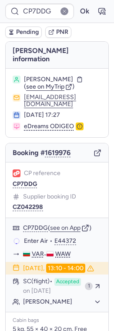
click at [60, 225] on button "see on App" at bounding box center [65, 228] width 30 height 7
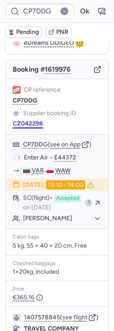
scroll to position [84, 0]
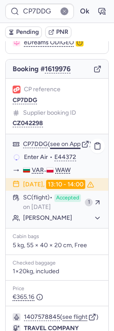
click at [66, 141] on button "see on App" at bounding box center [65, 144] width 30 height 7
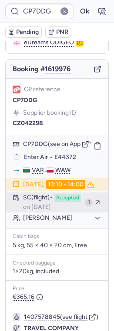
click at [69, 202] on div "SC (flight) Accepted on [DATE]" at bounding box center [52, 202] width 58 height 17
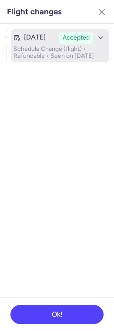
click at [42, 49] on p "Schedule Change (flight) • Refundable • Seen on [DATE]" at bounding box center [59, 53] width 92 height 14
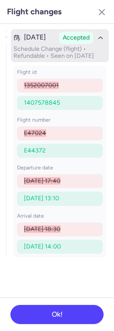
click at [106, 39] on div "button" at bounding box center [100, 37] width 11 height 11
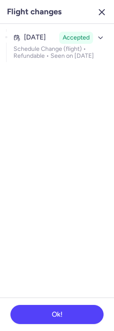
click at [97, 16] on icon "button" at bounding box center [101, 12] width 10 height 10
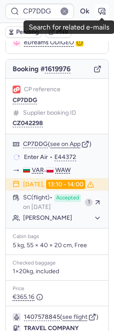
click at [99, 16] on button "button" at bounding box center [102, 11] width 14 height 14
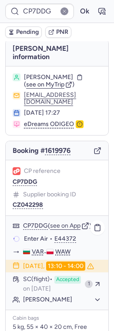
scroll to position [0, 0]
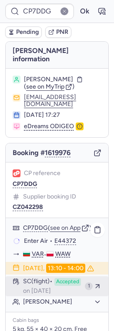
click at [92, 284] on div "1" at bounding box center [89, 286] width 8 height 8
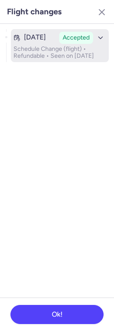
click at [82, 36] on span "Accepted" at bounding box center [76, 37] width 27 height 9
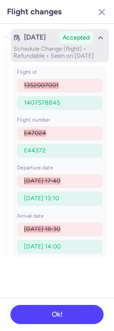
click at [98, 40] on icon "button" at bounding box center [100, 38] width 8 height 8
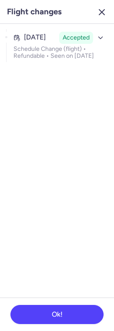
click at [103, 15] on icon "button" at bounding box center [101, 12] width 10 height 10
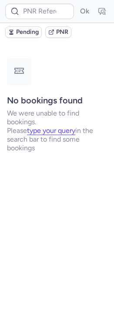
type input "V10AUG25"
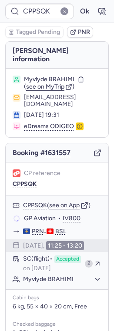
type input "CP7DDG"
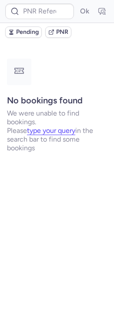
type input "225037318"
type input "7376887"
type input "7377188"
type input "7376840"
type input "7377135"
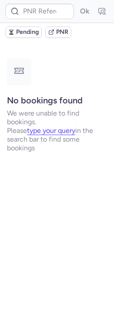
type input "6147073"
type input "6147180"
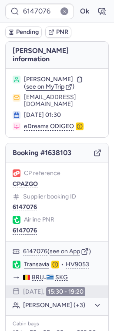
type input "6147180"
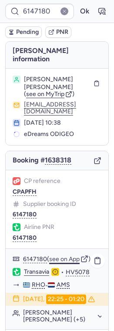
click at [65, 256] on button "see on App" at bounding box center [64, 259] width 30 height 7
click at [63, 256] on button "see on App" at bounding box center [64, 259] width 30 height 7
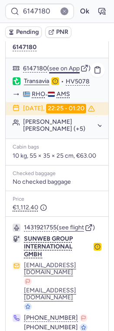
scroll to position [209, 0]
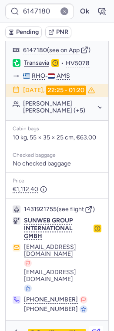
click at [101, 326] on button "button" at bounding box center [96, 333] width 14 height 14
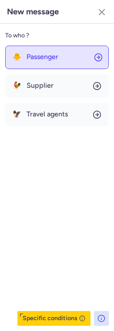
click at [60, 65] on button "🐥 Passenger" at bounding box center [56, 57] width 103 height 23
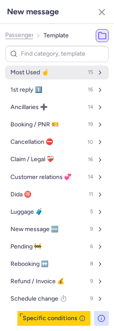
click at [52, 74] on button "Most Used ☝️ 15" at bounding box center [56, 73] width 103 height 14
select select "en"
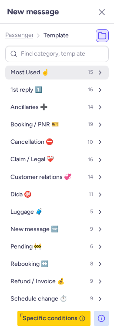
select select "en"
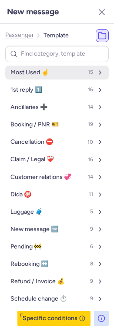
select select "en"
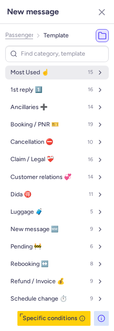
select select "en"
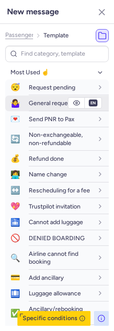
click at [42, 102] on span "General request" at bounding box center [51, 102] width 44 height 7
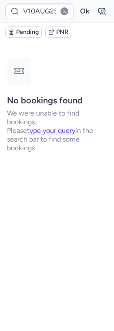
scroll to position [0, 0]
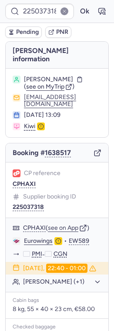
type input "6147073"
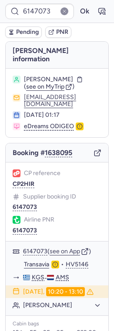
scroll to position [206, 0]
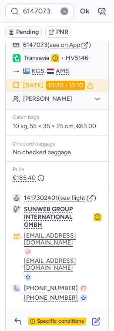
click at [96, 317] on icon "button" at bounding box center [96, 321] width 9 height 9
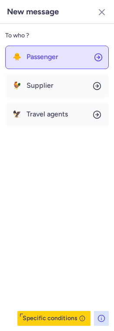
click at [47, 53] on button "🐥 Passenger" at bounding box center [56, 57] width 103 height 23
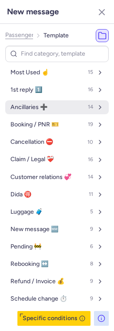
click at [29, 104] on span "Ancillaries ➕" at bounding box center [28, 107] width 37 height 7
select select "en"
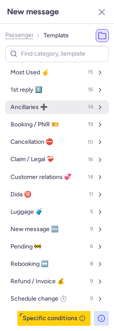
select select "en"
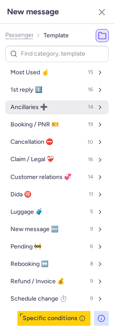
select select "en"
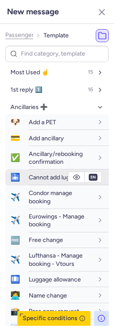
click at [33, 178] on span "Cannot add luggage" at bounding box center [56, 177] width 54 height 7
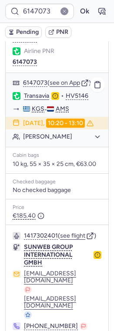
scroll to position [162, 0]
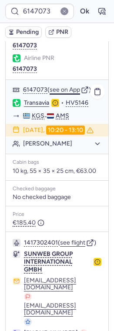
click at [63, 86] on button "see on App" at bounding box center [65, 89] width 30 height 7
click at [92, 8] on form "6147073 Ok" at bounding box center [56, 11] width 103 height 16
click at [88, 12] on button "Ok" at bounding box center [84, 11] width 14 height 14
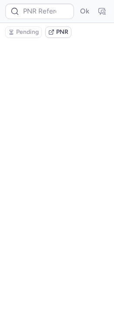
scroll to position [0, 0]
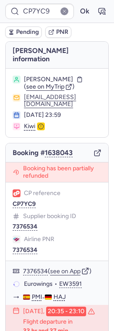
type input "225037318"
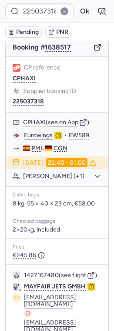
scroll to position [188, 0]
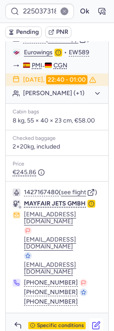
click at [94, 321] on icon "button" at bounding box center [96, 325] width 9 height 9
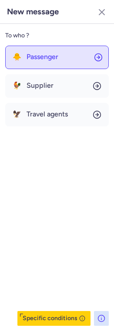
click at [64, 58] on button "🐥 Passenger" at bounding box center [56, 57] width 103 height 23
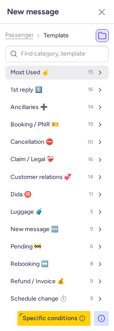
click at [50, 71] on button "Most Used ☝️ 15" at bounding box center [56, 73] width 103 height 14
select select "en"
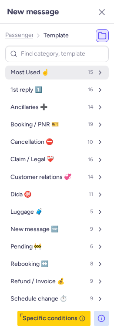
select select "en"
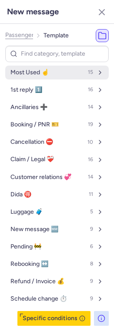
select select "en"
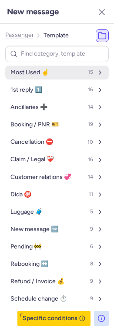
select select "en"
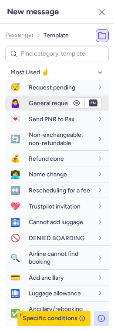
click at [43, 106] on span "General request" at bounding box center [51, 102] width 44 height 7
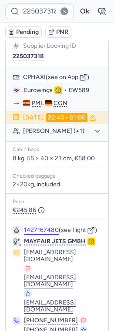
scroll to position [150, 0]
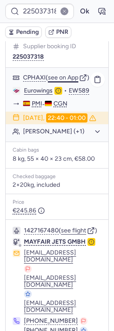
click at [72, 74] on button "see on App" at bounding box center [63, 77] width 30 height 7
click at [85, 13] on button "Ok" at bounding box center [84, 11] width 14 height 14
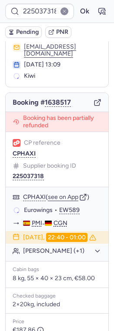
scroll to position [50, 0]
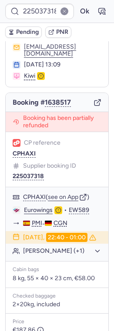
type input "7376887"
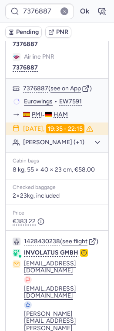
scroll to position [200, 0]
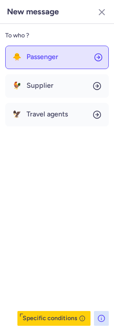
click at [30, 59] on span "Passenger" at bounding box center [42, 57] width 32 height 8
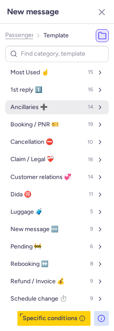
click at [26, 104] on span "Ancillaries ➕" at bounding box center [28, 107] width 37 height 7
select select "en"
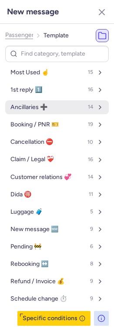
select select "en"
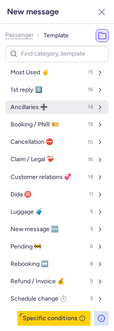
select select "en"
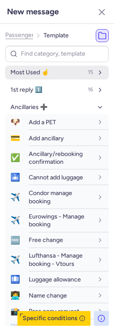
click at [34, 73] on span "Most Used ☝️" at bounding box center [29, 72] width 38 height 7
select select "en"
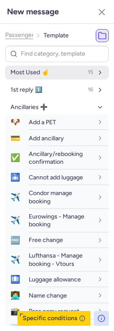
select select "en"
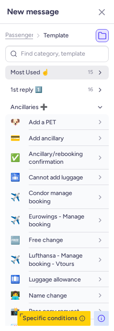
select select "en"
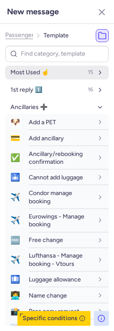
select select "en"
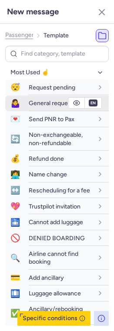
click at [35, 106] on span "General request" at bounding box center [51, 102] width 44 height 7
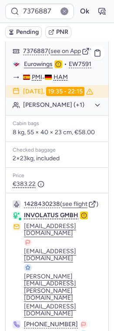
scroll to position [144, 0]
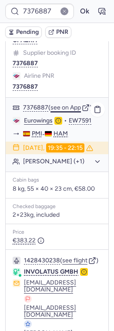
click at [70, 104] on button "see on App" at bounding box center [65, 107] width 30 height 7
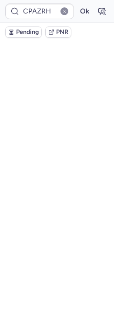
scroll to position [76, 0]
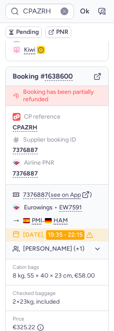
type input "7377188"
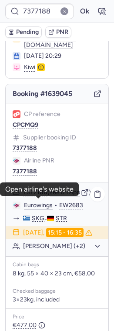
scroll to position [211, 0]
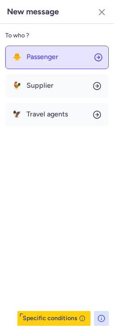
click at [60, 50] on button "🐥 Passenger" at bounding box center [56, 57] width 103 height 23
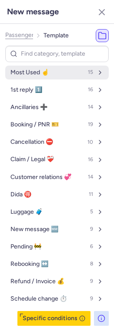
click at [53, 71] on button "Most Used ☝️ 15" at bounding box center [56, 73] width 103 height 14
select select "en"
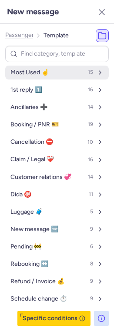
select select "en"
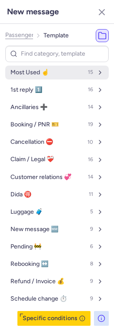
select select "en"
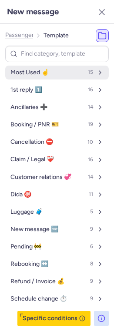
select select "en"
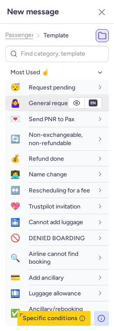
click at [53, 99] on div "General request" at bounding box center [69, 103] width 80 height 15
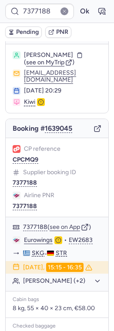
scroll to position [26, 0]
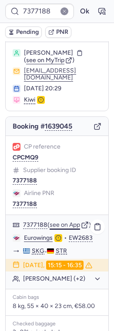
click at [60, 224] on button "see on App" at bounding box center [65, 224] width 30 height 7
type input "7376840"
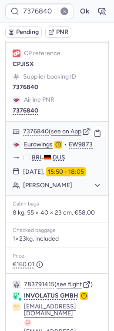
scroll to position [203, 0]
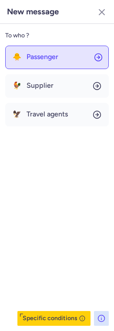
click at [43, 46] on button "🐥 Passenger" at bounding box center [56, 57] width 103 height 23
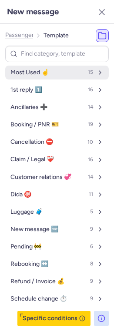
click at [35, 76] on span "Most Used ☝️" at bounding box center [29, 72] width 38 height 7
select select "en"
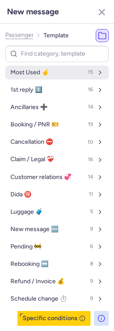
select select "en"
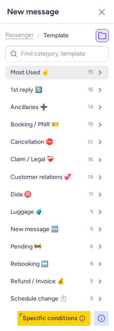
select select "en"
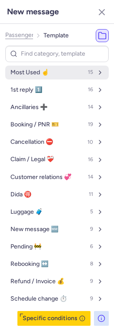
select select "en"
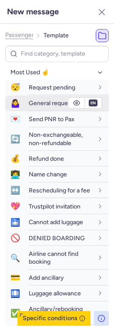
click at [38, 99] on div "General request" at bounding box center [61, 103] width 64 height 8
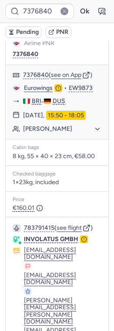
scroll to position [168, 0]
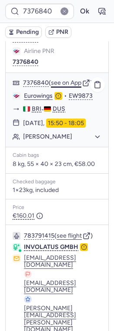
click at [69, 79] on button "see on App" at bounding box center [66, 82] width 30 height 7
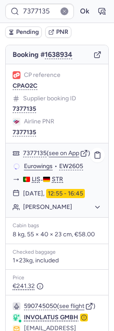
scroll to position [96, 0]
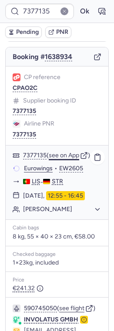
click at [65, 153] on button "see on App" at bounding box center [64, 155] width 30 height 7
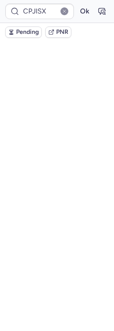
scroll to position [79, 0]
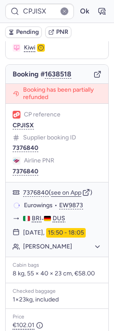
type input "7377135"
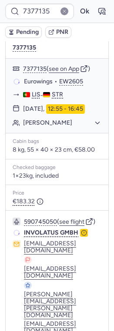
scroll to position [222, 0]
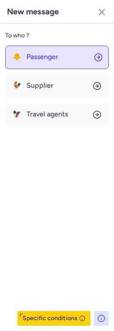
click at [70, 64] on button "🐥 Passenger" at bounding box center [56, 57] width 103 height 23
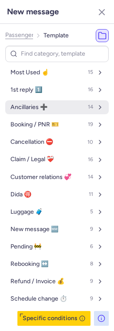
click at [62, 104] on button "Ancillaries ➕ 14" at bounding box center [56, 107] width 103 height 14
select select "en"
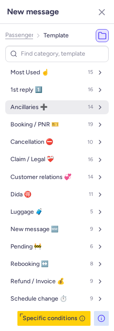
select select "en"
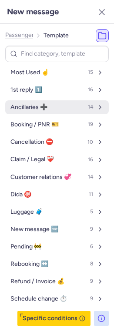
select select "en"
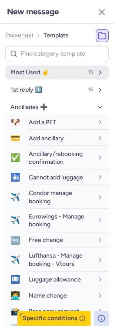
click at [57, 68] on button "Most Used ☝️ 15" at bounding box center [56, 73] width 103 height 14
select select "en"
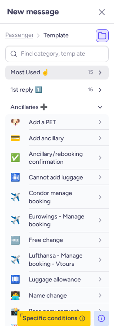
select select "en"
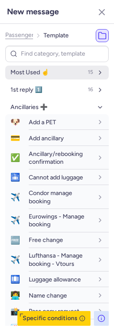
select select "en"
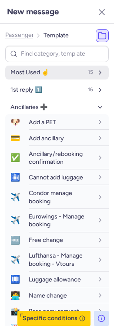
select select "en"
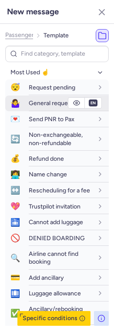
click at [55, 103] on span "General request" at bounding box center [51, 102] width 44 height 7
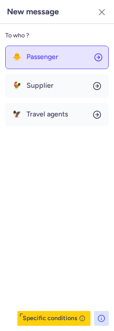
click at [41, 66] on button "🐥 Passenger" at bounding box center [56, 57] width 103 height 23
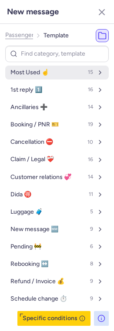
click at [39, 72] on span "Most Used ☝️" at bounding box center [29, 72] width 38 height 7
select select "en"
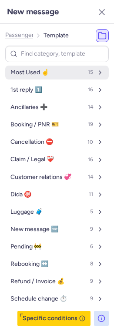
select select "en"
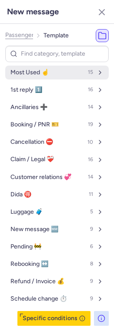
select select "en"
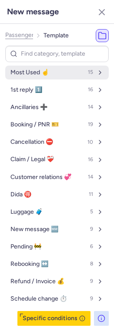
select select "en"
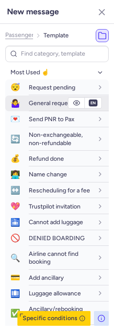
click at [38, 101] on span "General request" at bounding box center [51, 102] width 44 height 7
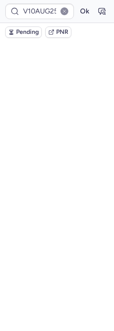
scroll to position [0, 0]
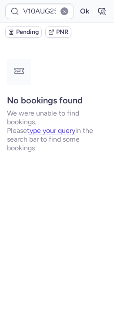
type input "CPPSQK"
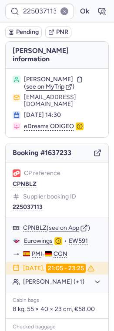
type input "CPPSQK"
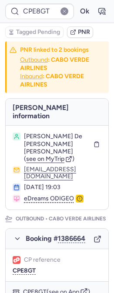
type input "CPVBJO"
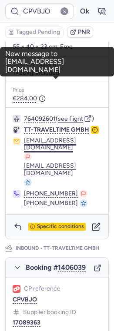
scroll to position [457, 0]
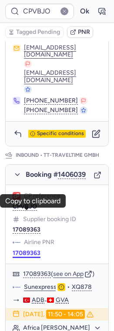
click at [27, 250] on button "17089363" at bounding box center [27, 253] width 28 height 7
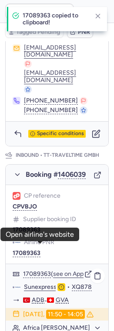
click at [41, 283] on link "Sunexpress" at bounding box center [40, 287] width 33 height 8
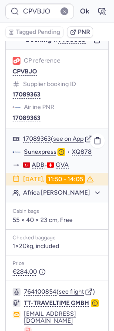
scroll to position [623, 0]
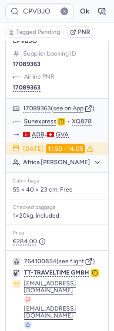
click at [89, 173] on div "Cabin bags 55 × 40 × 23 cm, Free" at bounding box center [57, 186] width 102 height 26
click at [54, 157] on div "Africa [PERSON_NAME]" at bounding box center [57, 162] width 102 height 11
click at [48, 159] on button "Africa [PERSON_NAME]" at bounding box center [62, 163] width 78 height 8
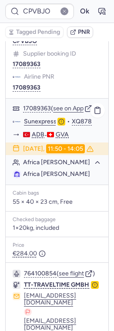
drag, startPoint x: 41, startPoint y: 151, endPoint x: 103, endPoint y: 150, distance: 62.1
click at [103, 168] on ul "Africa [PERSON_NAME]" at bounding box center [57, 174] width 102 height 12
copy span "[PERSON_NAME]"
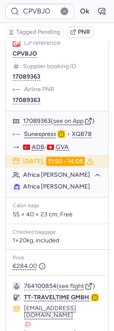
scroll to position [601, 0]
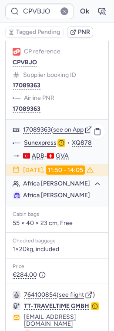
click at [88, 178] on div "17089363 ( see on App ) Sunexpress • XQ878 ADB - GVA [DATE] 11:50 - 14:05 Afric…" at bounding box center [57, 163] width 102 height 86
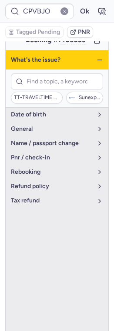
scroll to position [591, 0]
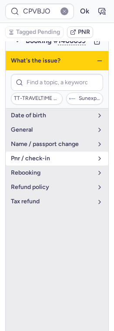
click at [43, 155] on span "pnr / check-in" at bounding box center [52, 158] width 82 height 7
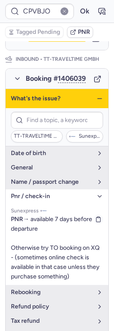
scroll to position [552, 0]
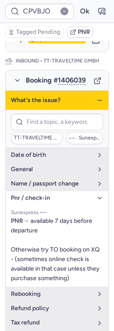
click at [77, 195] on span "pnr / check-in" at bounding box center [52, 198] width 82 height 7
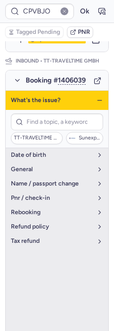
click at [100, 97] on icon "button" at bounding box center [99, 100] width 7 height 7
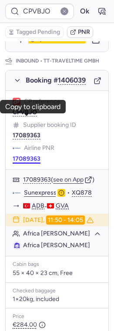
click at [28, 155] on button "17089363" at bounding box center [27, 158] width 28 height 7
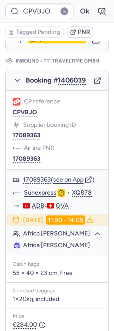
scroll to position [635, 0]
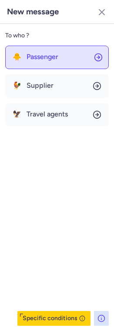
click at [40, 57] on span "Passenger" at bounding box center [42, 57] width 32 height 8
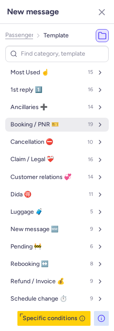
click at [30, 129] on button "Booking / PNR 🎫 19" at bounding box center [56, 125] width 103 height 14
select select "en"
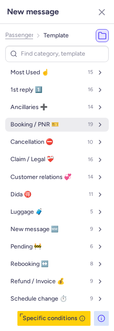
select select "en"
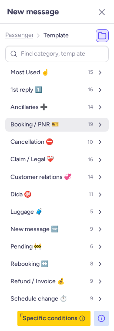
select select "en"
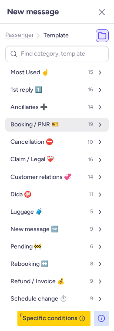
select select "en"
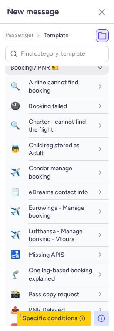
scroll to position [65, 0]
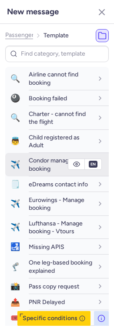
click at [37, 160] on span "Condor manage booking" at bounding box center [50, 164] width 43 height 15
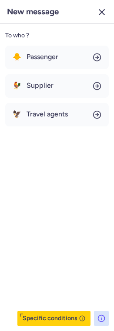
click at [100, 10] on icon "button" at bounding box center [101, 12] width 10 height 10
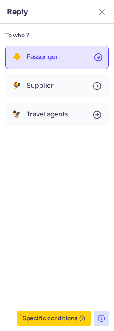
click at [53, 61] on button "🐥 Passenger" at bounding box center [56, 57] width 103 height 23
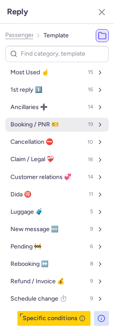
click at [42, 130] on button "Booking / PNR 🎫 19" at bounding box center [56, 125] width 103 height 14
select select "en"
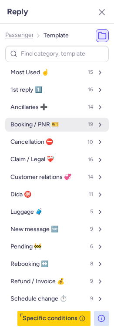
select select "en"
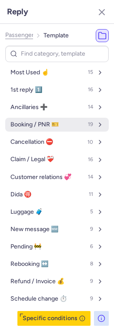
select select "en"
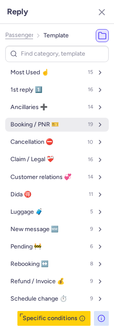
select select "en"
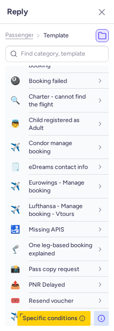
scroll to position [83, 0]
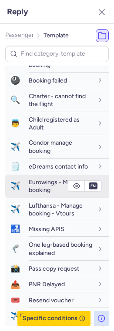
click at [49, 185] on span "Eurowings - Manage booking" at bounding box center [57, 185] width 56 height 15
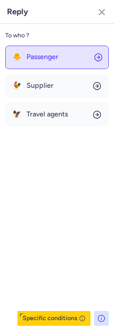
click at [46, 56] on span "Passenger" at bounding box center [42, 57] width 32 height 8
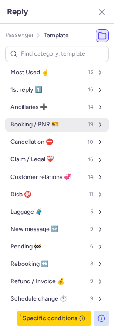
click at [43, 125] on span "Booking / PNR 🎫" at bounding box center [34, 124] width 48 height 7
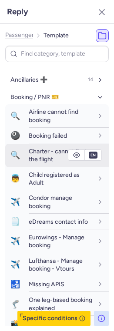
scroll to position [44, 0]
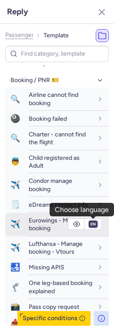
click at [95, 225] on select "fr en de nl pt es it ru" at bounding box center [93, 224] width 8 height 7
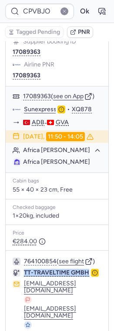
drag, startPoint x: 23, startPoint y: 250, endPoint x: 90, endPoint y: 248, distance: 67.3
click at [89, 269] on div "TT-TRAVELTIME GMBH" at bounding box center [56, 273] width 86 height 8
copy span "TT-TRAVELTIME GMBH"
click at [40, 106] on link "Sunexpress" at bounding box center [40, 110] width 33 height 8
click at [38, 92] on button "17089363" at bounding box center [37, 96] width 28 height 8
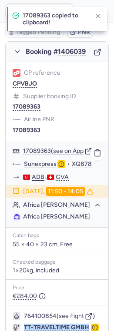
scroll to position [575, 0]
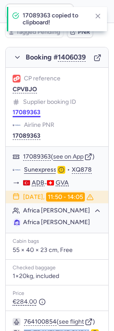
click at [26, 109] on button "17089363" at bounding box center [27, 112] width 28 height 7
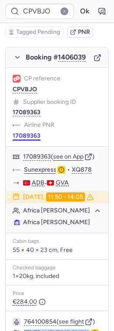
click at [31, 132] on button "17089363" at bounding box center [27, 135] width 28 height 7
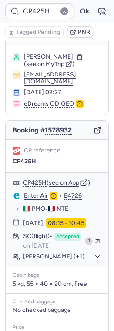
scroll to position [156, 0]
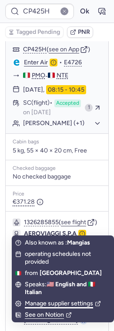
click at [44, 305] on div "Manage supplier settings" at bounding box center [63, 304] width 76 height 8
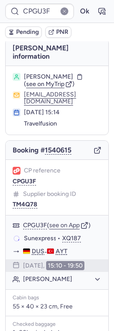
scroll to position [0, 0]
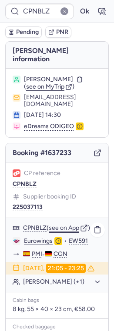
click at [66, 225] on button "see on App" at bounding box center [64, 228] width 30 height 7
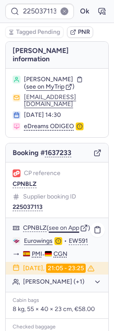
click at [73, 225] on button "see on App" at bounding box center [64, 228] width 30 height 7
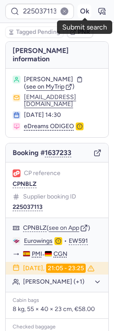
click at [84, 13] on button "Ok" at bounding box center [84, 11] width 14 height 14
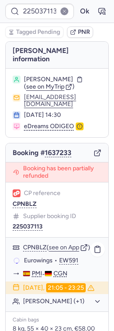
scroll to position [196, 0]
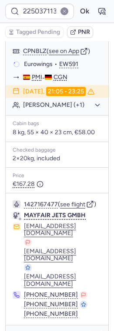
click at [95, 330] on icon "button" at bounding box center [97, 336] width 5 height 5
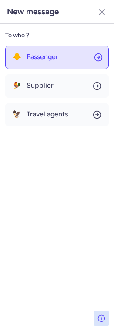
click at [38, 53] on span "Passenger" at bounding box center [42, 57] width 32 height 8
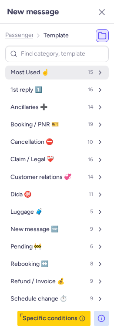
click at [30, 72] on span "Most Used ☝️" at bounding box center [29, 72] width 38 height 7
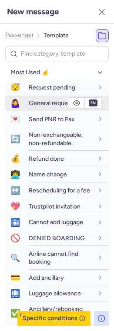
click at [31, 109] on div "General request" at bounding box center [69, 103] width 80 height 15
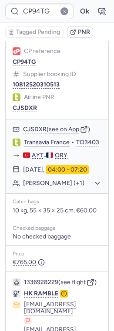
scroll to position [550, 0]
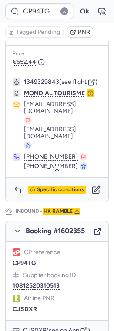
click at [48, 187] on span "Specific conditions" at bounding box center [60, 190] width 47 height 6
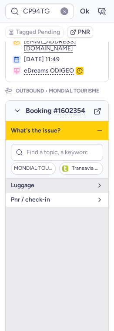
click at [47, 196] on span "pnr / check-in" at bounding box center [52, 199] width 82 height 7
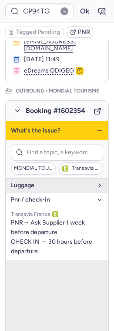
click at [47, 196] on span "pnr / check-in" at bounding box center [52, 199] width 82 height 7
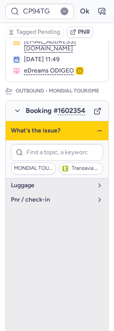
click at [99, 131] on line "button" at bounding box center [99, 131] width 4 height 0
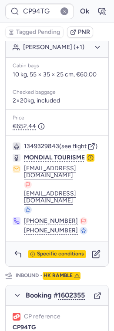
scroll to position [284, 0]
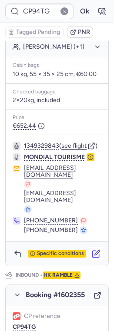
click at [97, 249] on icon "button" at bounding box center [96, 253] width 9 height 9
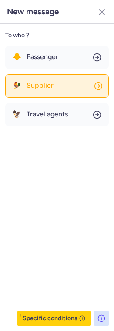
click at [33, 87] on span "Supplier" at bounding box center [39, 86] width 27 height 8
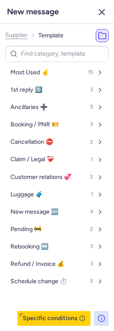
click at [105, 13] on icon "button" at bounding box center [101, 12] width 10 height 10
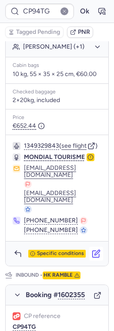
click at [95, 249] on icon "button" at bounding box center [96, 253] width 9 height 9
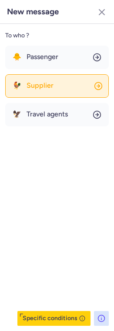
click at [47, 83] on span "Supplier" at bounding box center [39, 86] width 27 height 8
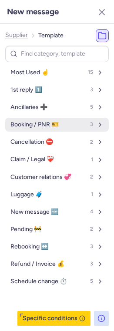
click at [33, 124] on span "Booking / PNR 🎫" at bounding box center [34, 124] width 48 height 7
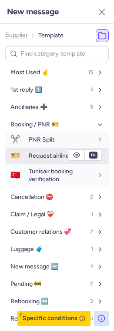
click at [36, 157] on span "Request airline PNR" at bounding box center [56, 155] width 54 height 7
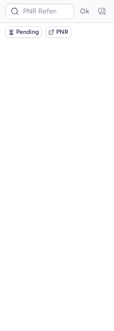
scroll to position [0, 0]
